Goal: Transaction & Acquisition: Purchase product/service

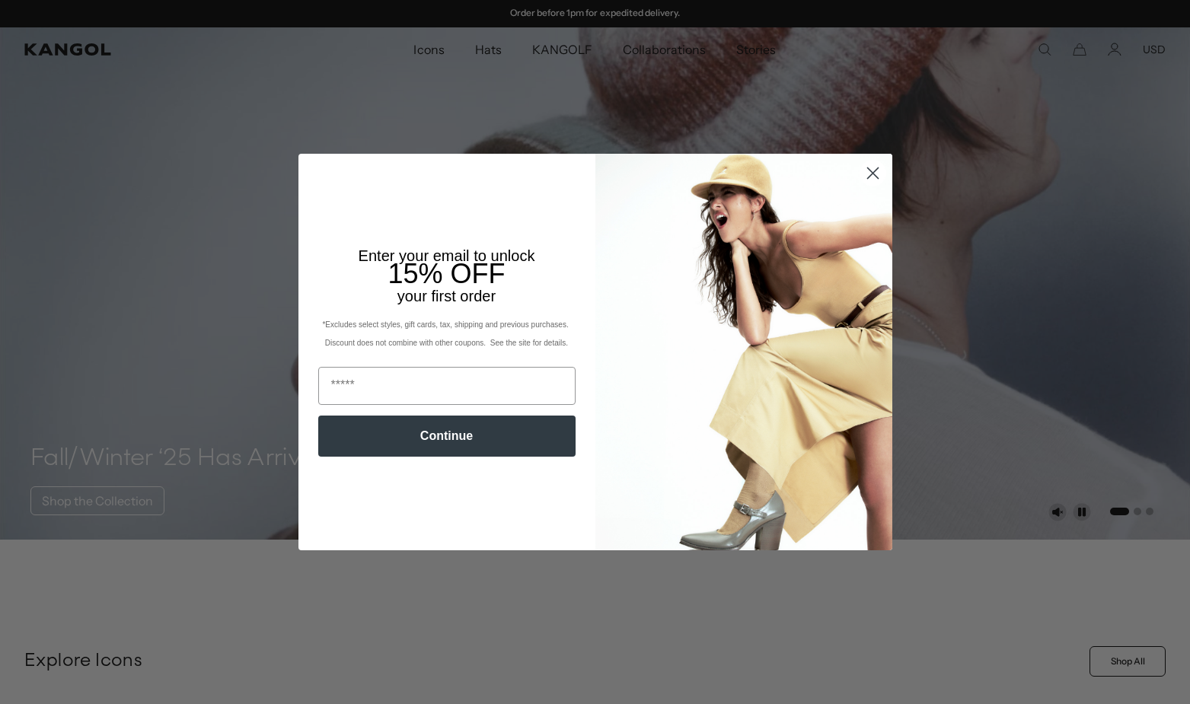
click at [869, 172] on circle "Close dialog" at bounding box center [871, 173] width 25 height 25
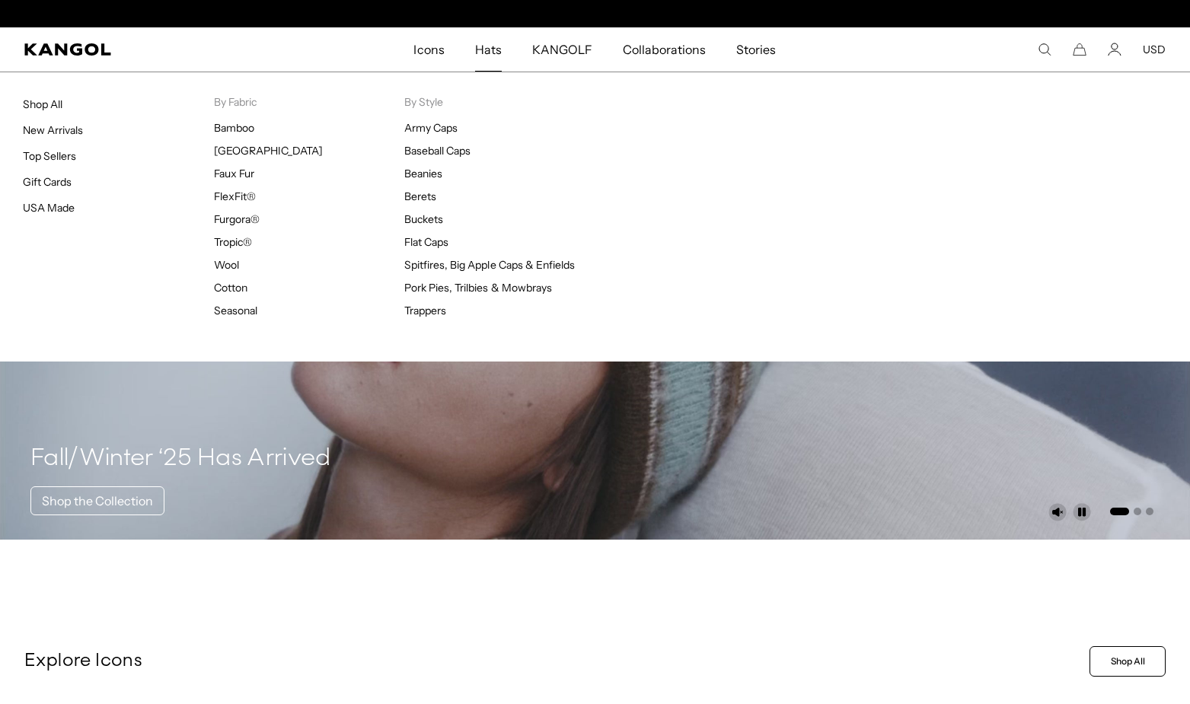
scroll to position [0, 314]
click at [489, 52] on span "Hats" at bounding box center [488, 49] width 27 height 44
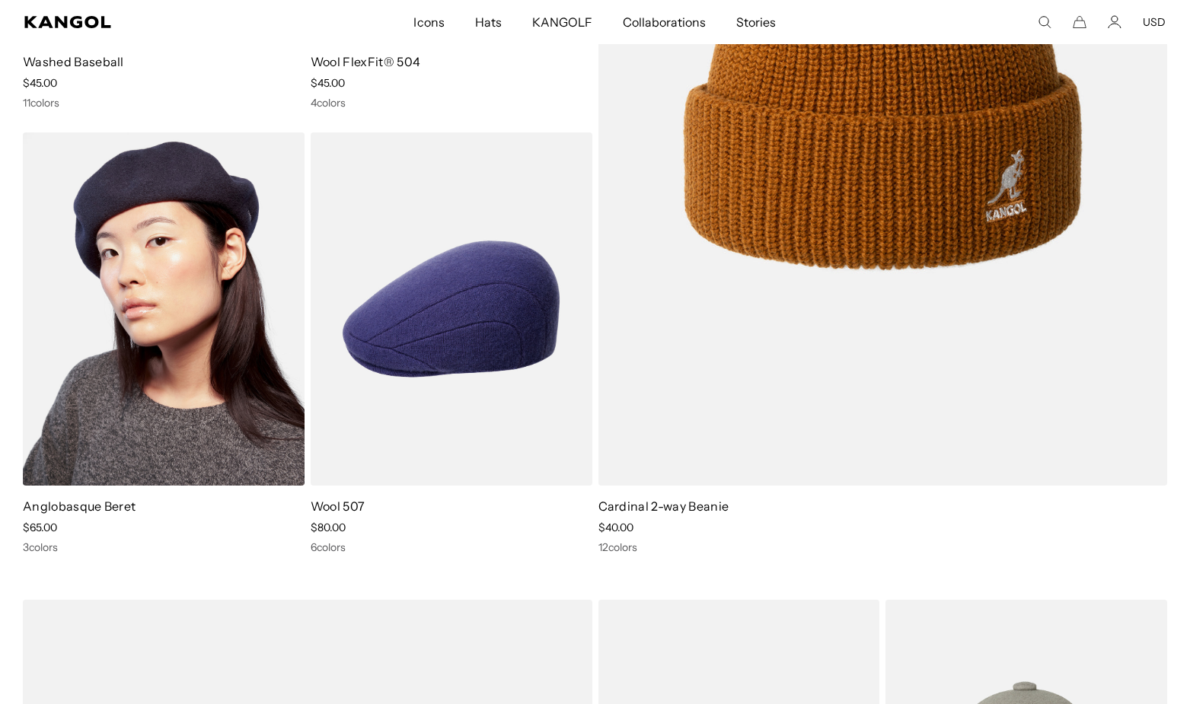
click at [214, 338] on img at bounding box center [164, 308] width 282 height 353
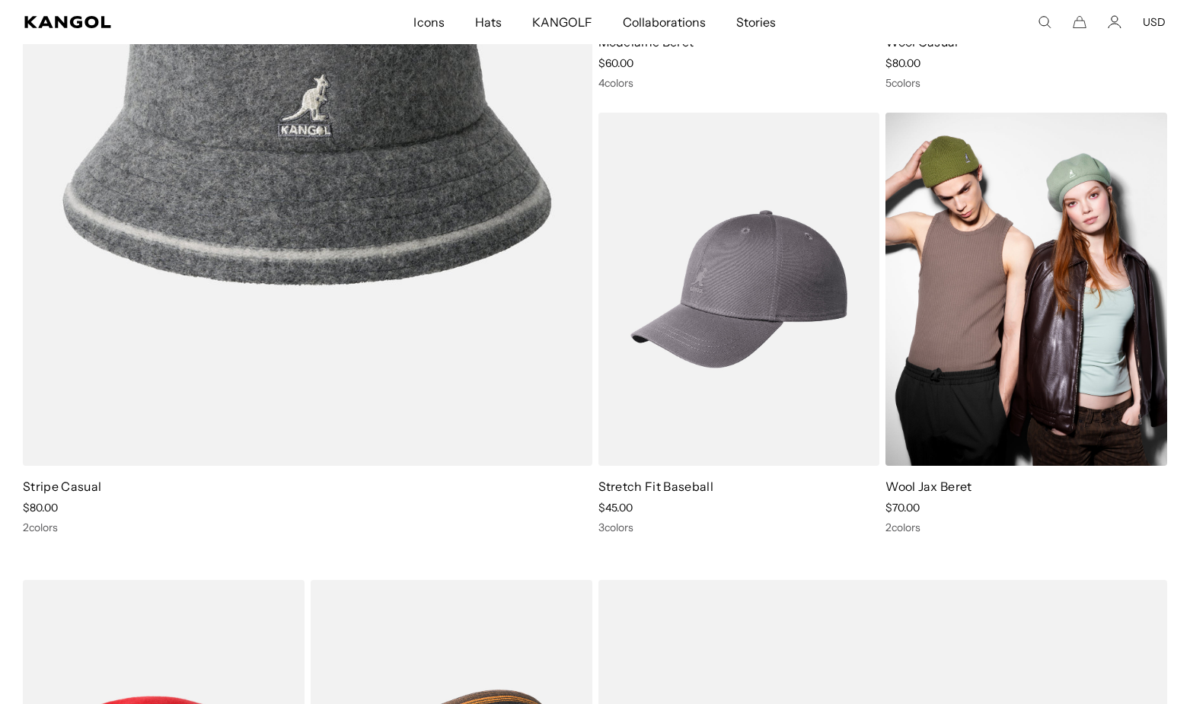
click at [1002, 300] on img at bounding box center [1026, 289] width 282 height 353
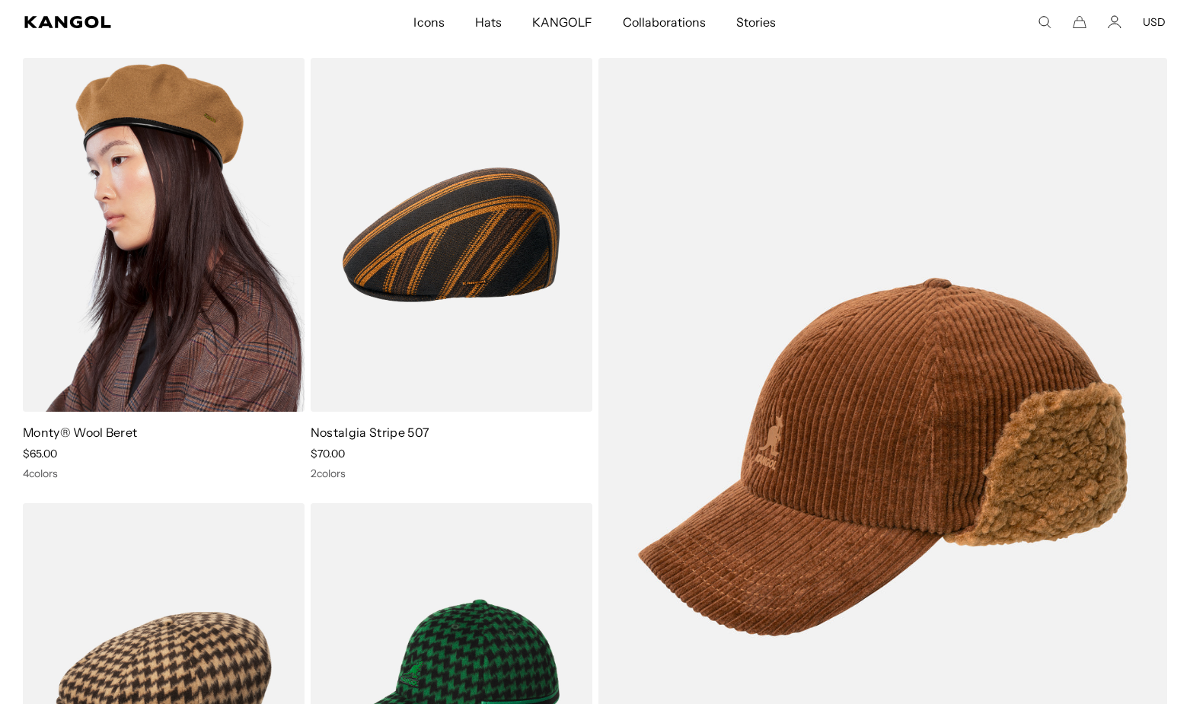
click at [144, 251] on img at bounding box center [164, 234] width 282 height 353
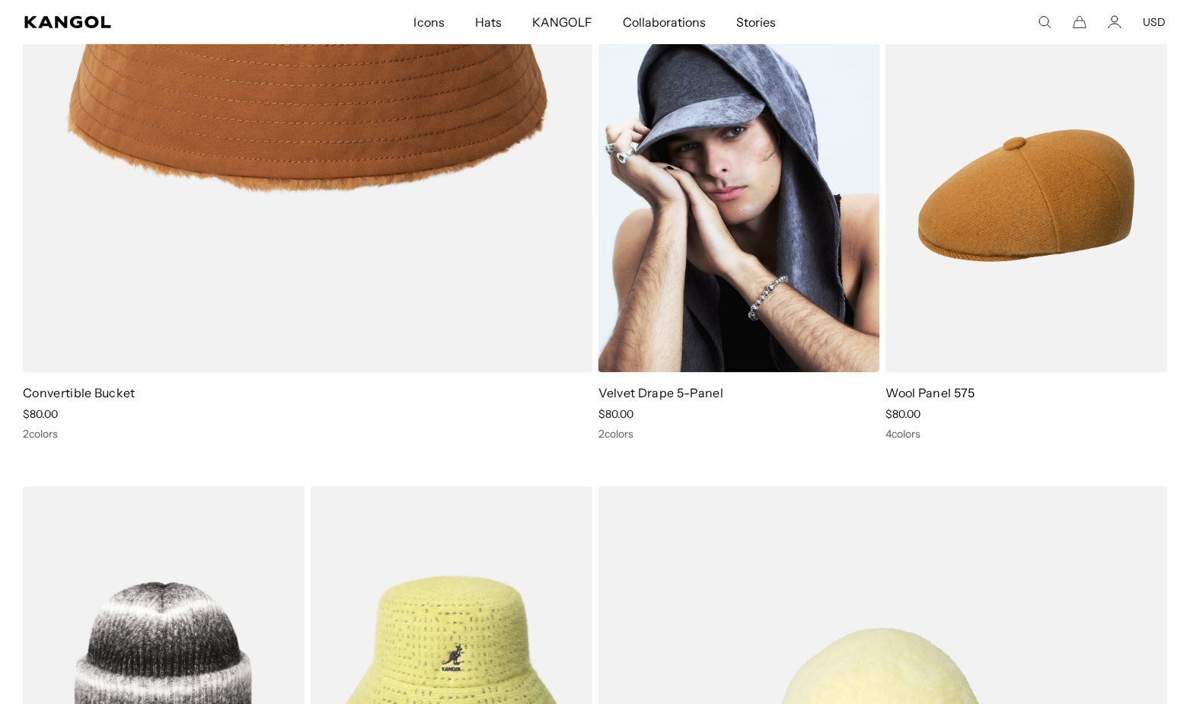
scroll to position [0, 314]
click at [731, 244] on img at bounding box center [739, 195] width 282 height 353
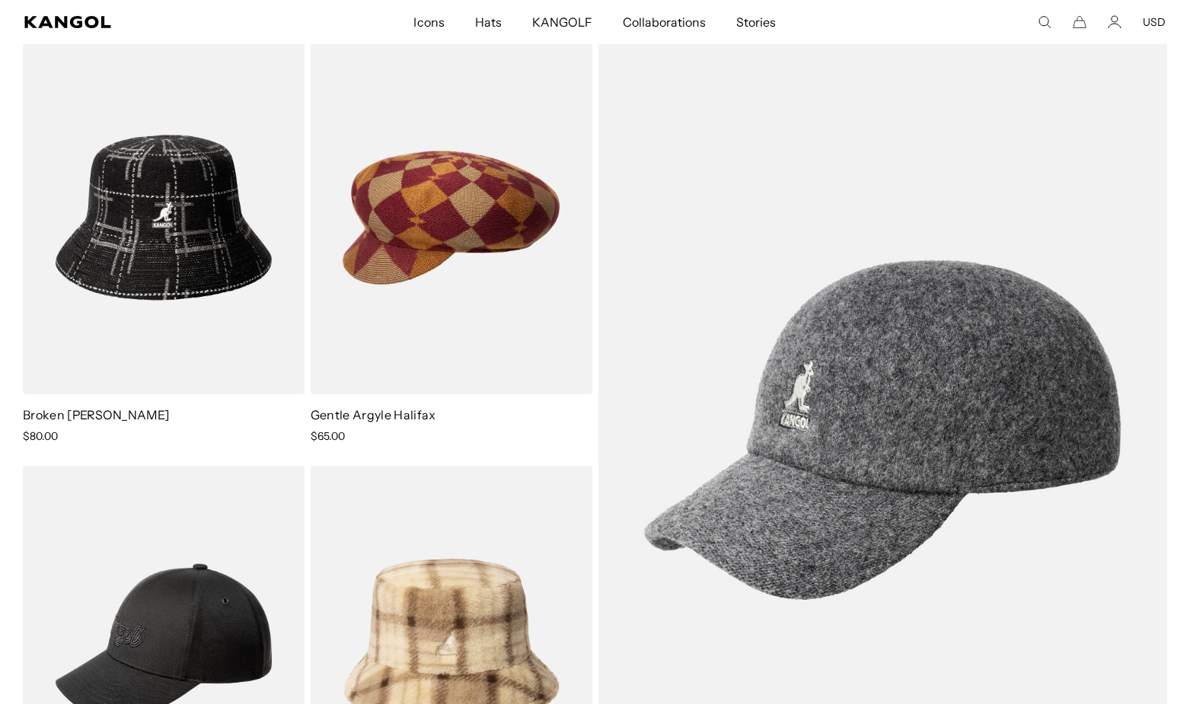
scroll to position [0, 0]
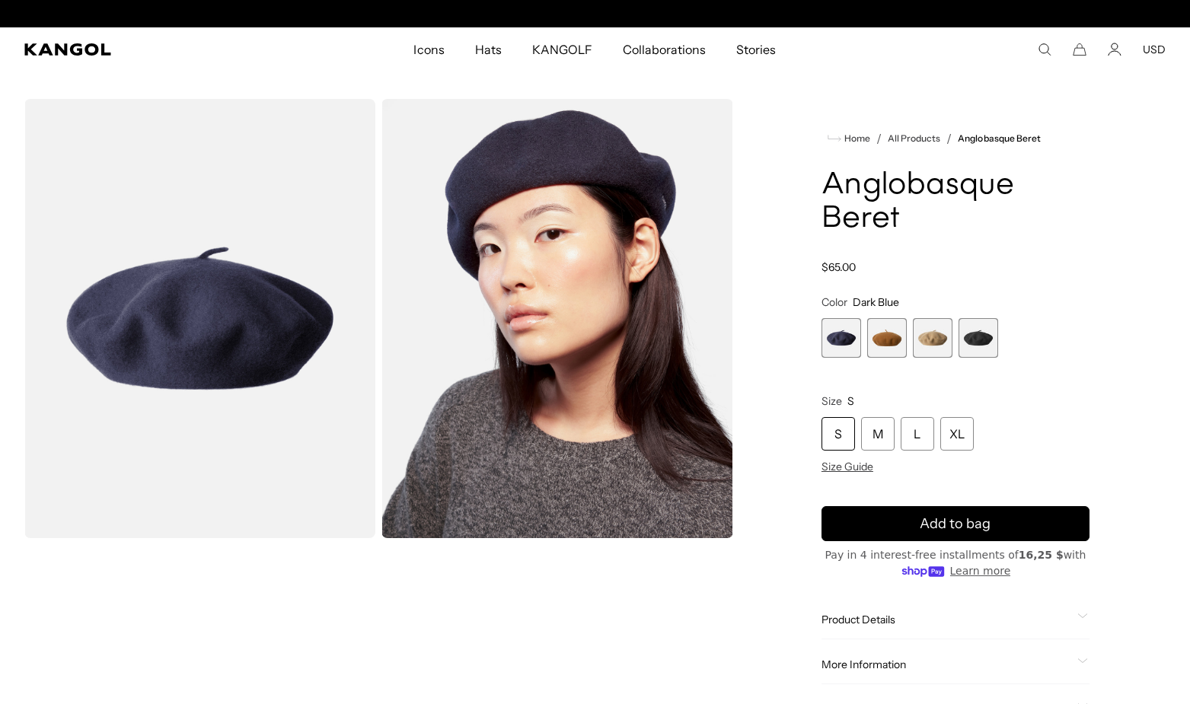
scroll to position [0, 314]
click at [880, 336] on span "2 of 4" at bounding box center [887, 338] width 40 height 40
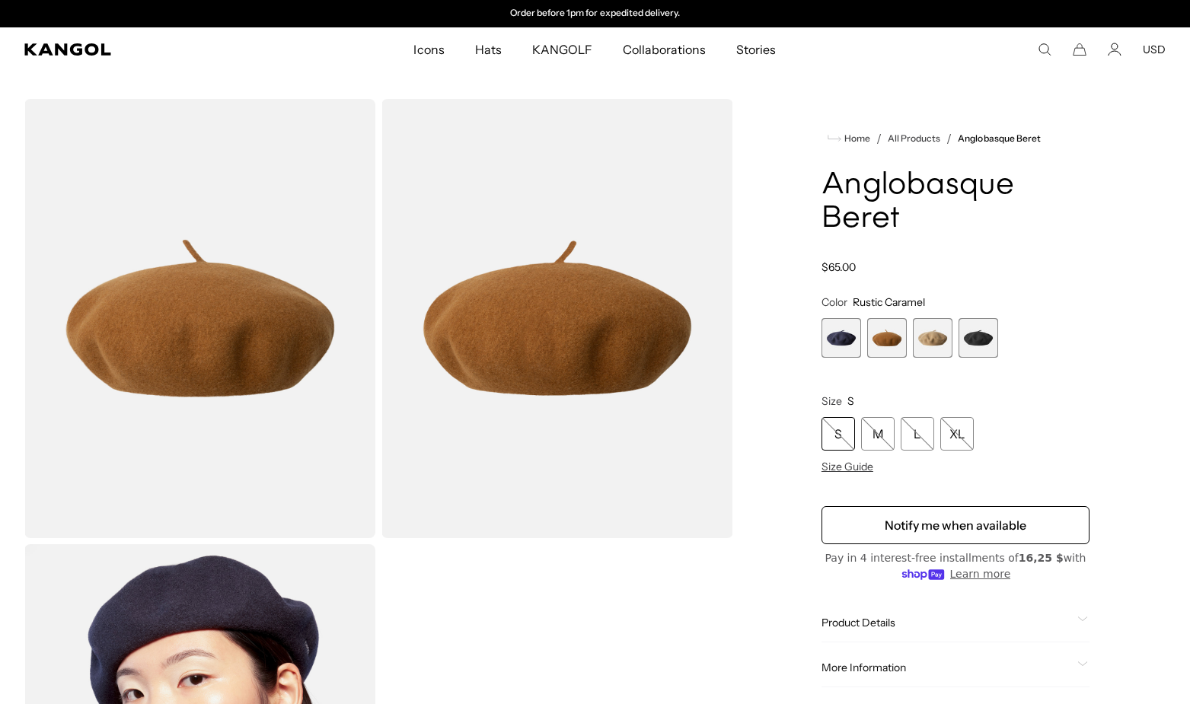
click at [936, 339] on span "3 of 4" at bounding box center [933, 338] width 40 height 40
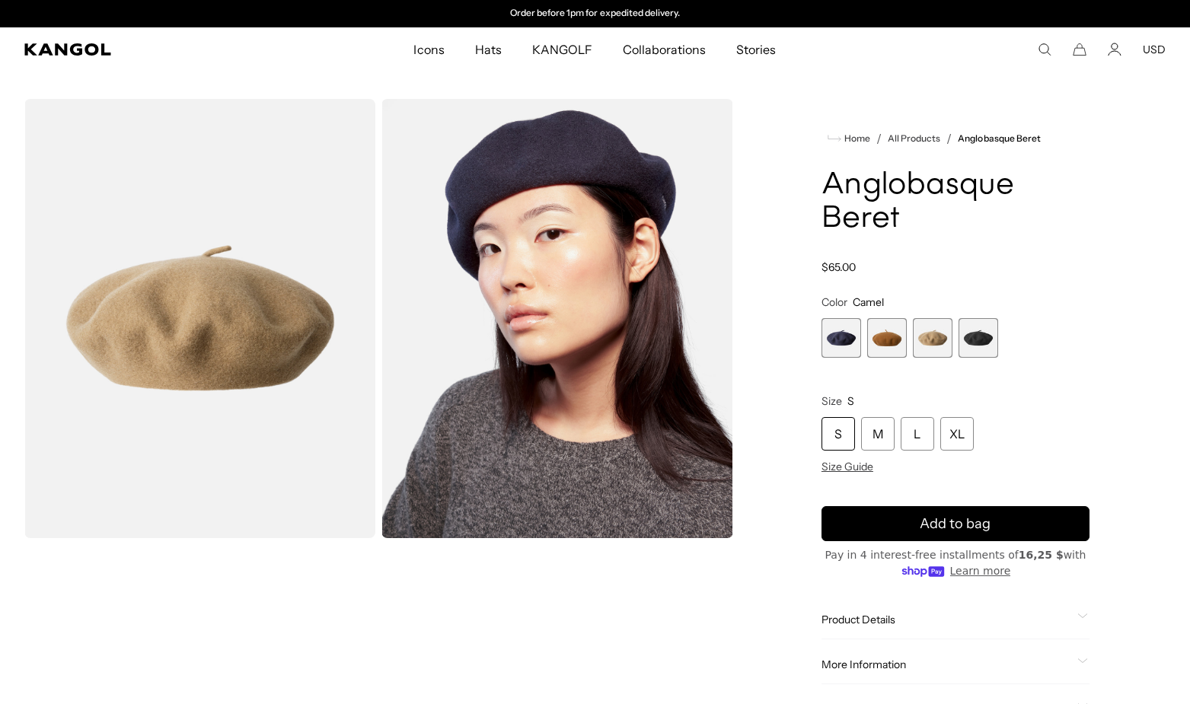
click at [977, 339] on span "4 of 4" at bounding box center [978, 338] width 40 height 40
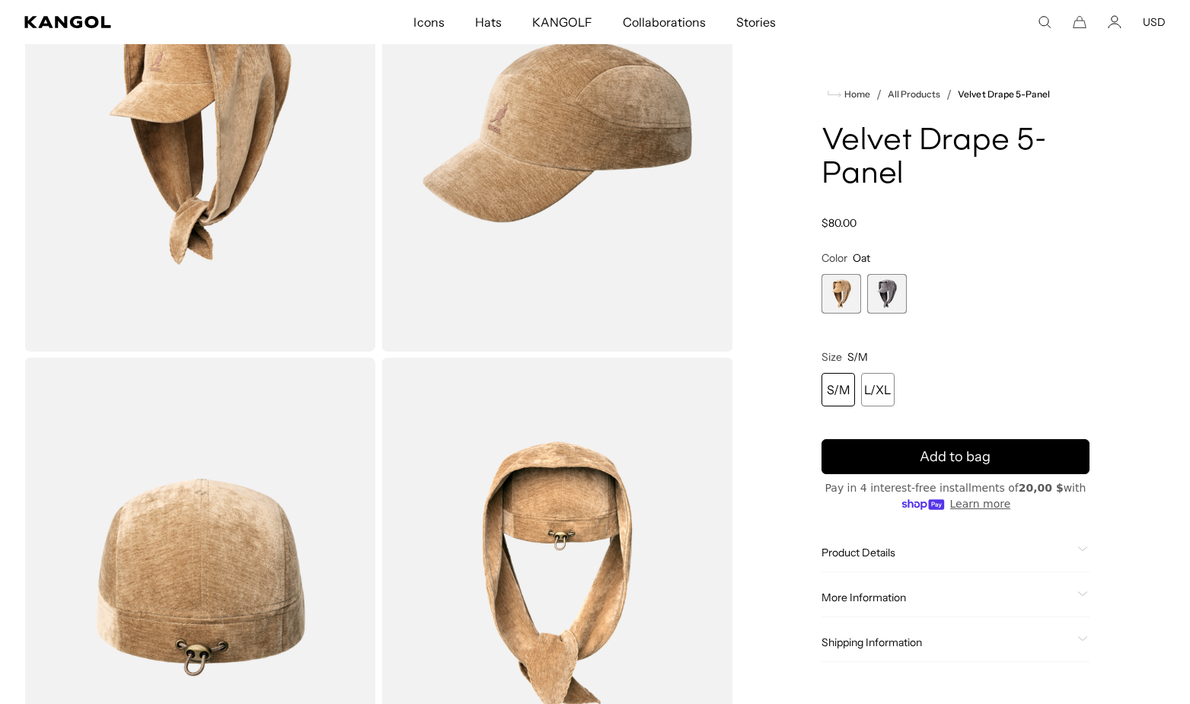
scroll to position [239, 0]
